Goal: Task Accomplishment & Management: Manage account settings

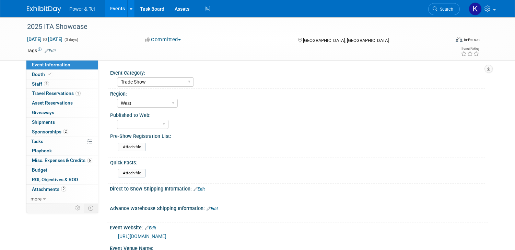
select select "Trade Show"
select select "West"
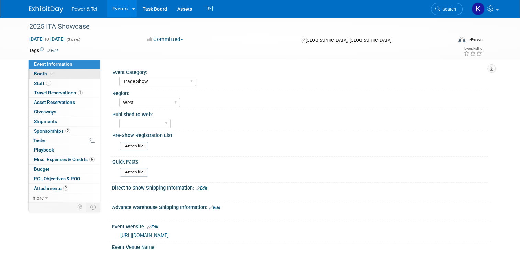
click at [35, 77] on link "Booth" at bounding box center [64, 73] width 71 height 9
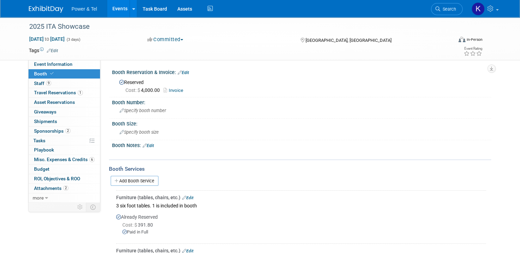
click at [171, 90] on link "Invoice" at bounding box center [174, 90] width 23 height 5
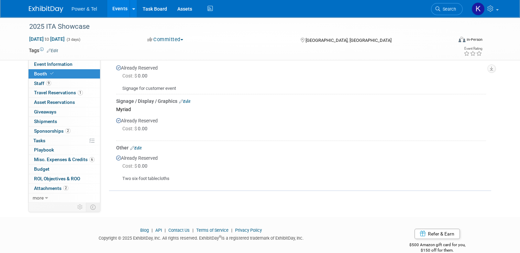
scroll to position [257, 0]
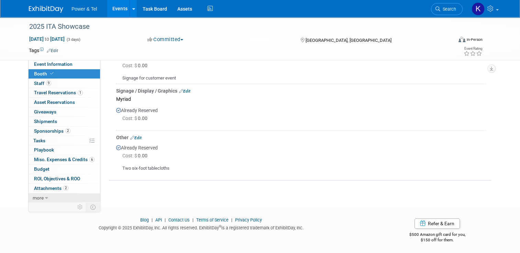
click at [33, 199] on span "more" at bounding box center [38, 197] width 11 height 5
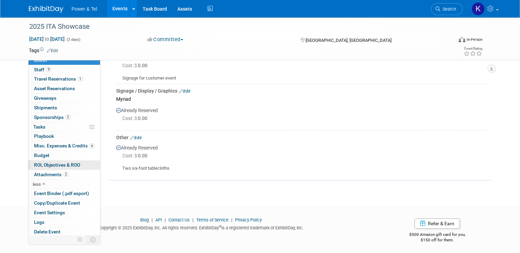
click at [37, 165] on span "ROI, Objectives & ROO 0" at bounding box center [57, 164] width 46 height 5
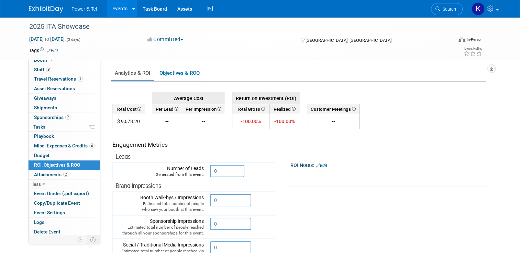
scroll to position [0, 0]
click at [184, 70] on link "Objectives & ROO 0" at bounding box center [179, 73] width 48 height 13
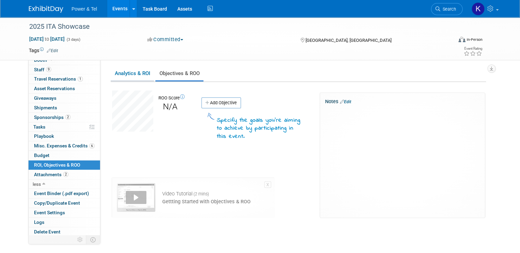
click at [125, 76] on link "Analytics & ROI" at bounding box center [132, 73] width 43 height 13
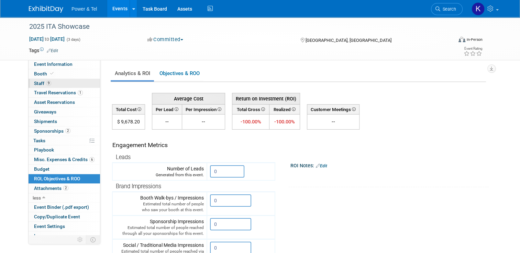
click at [35, 80] on link "9 Staff 9" at bounding box center [64, 83] width 71 height 9
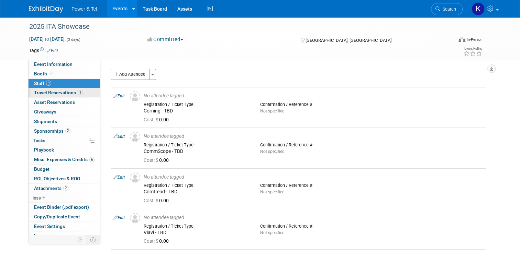
click at [55, 94] on span "Travel Reservations 1" at bounding box center [58, 92] width 49 height 5
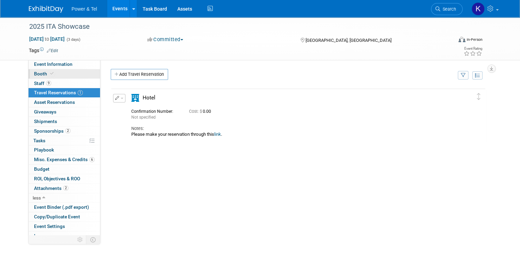
click at [35, 73] on span "Booth" at bounding box center [44, 73] width 21 height 5
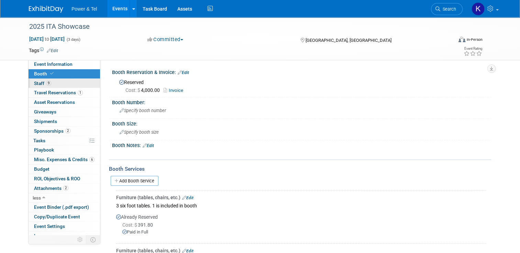
click at [36, 81] on span "Staff 9" at bounding box center [42, 83] width 17 height 5
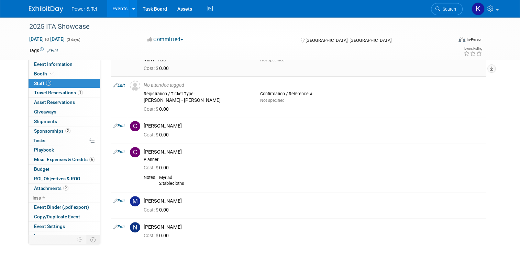
scroll to position [172, 0]
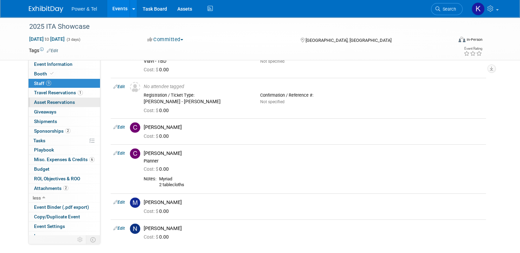
click at [43, 100] on span "Asset Reservations 0" at bounding box center [54, 102] width 41 height 5
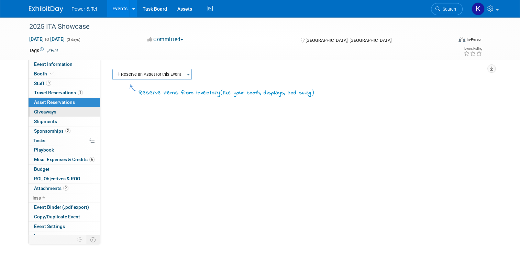
click at [44, 112] on span "Giveaways 0" at bounding box center [45, 111] width 22 height 5
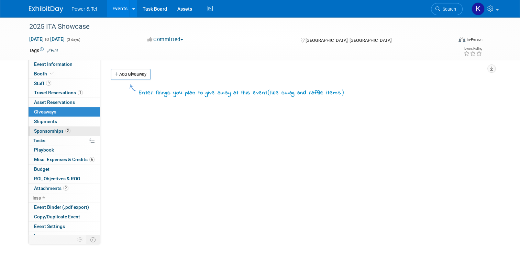
click at [48, 133] on span "Sponsorships 2" at bounding box center [52, 130] width 36 height 5
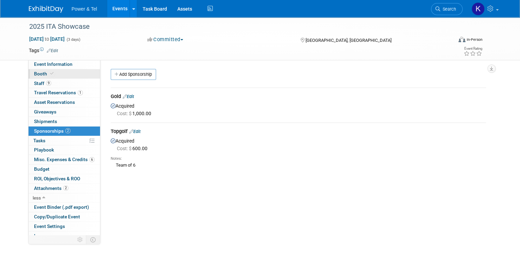
click at [42, 73] on span "Booth" at bounding box center [44, 73] width 21 height 5
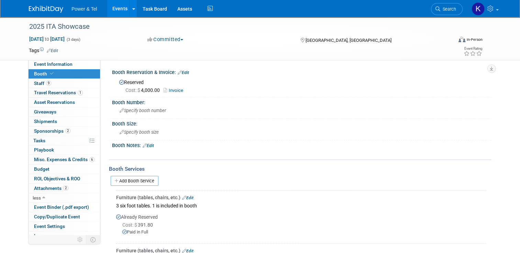
click at [175, 90] on link "Invoice" at bounding box center [174, 90] width 23 height 5
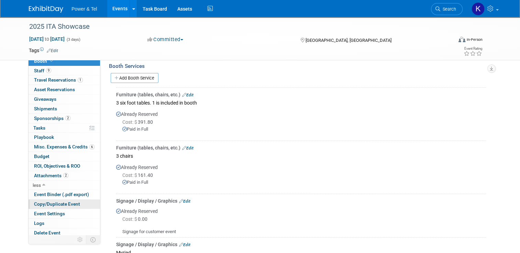
scroll to position [14, 0]
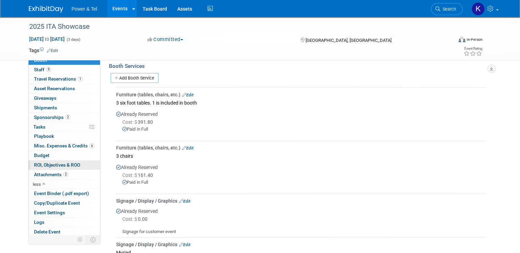
click at [71, 165] on span "ROI, Objectives & ROO 0" at bounding box center [57, 164] width 46 height 5
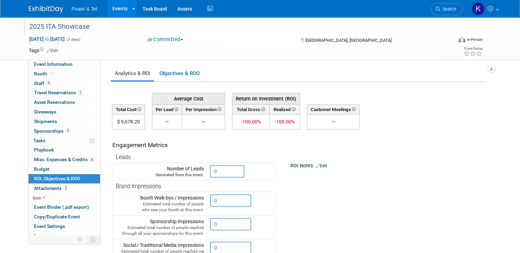
scroll to position [0, 0]
click at [41, 10] on img at bounding box center [46, 9] width 34 height 7
